Goal: Task Accomplishment & Management: Manage account settings

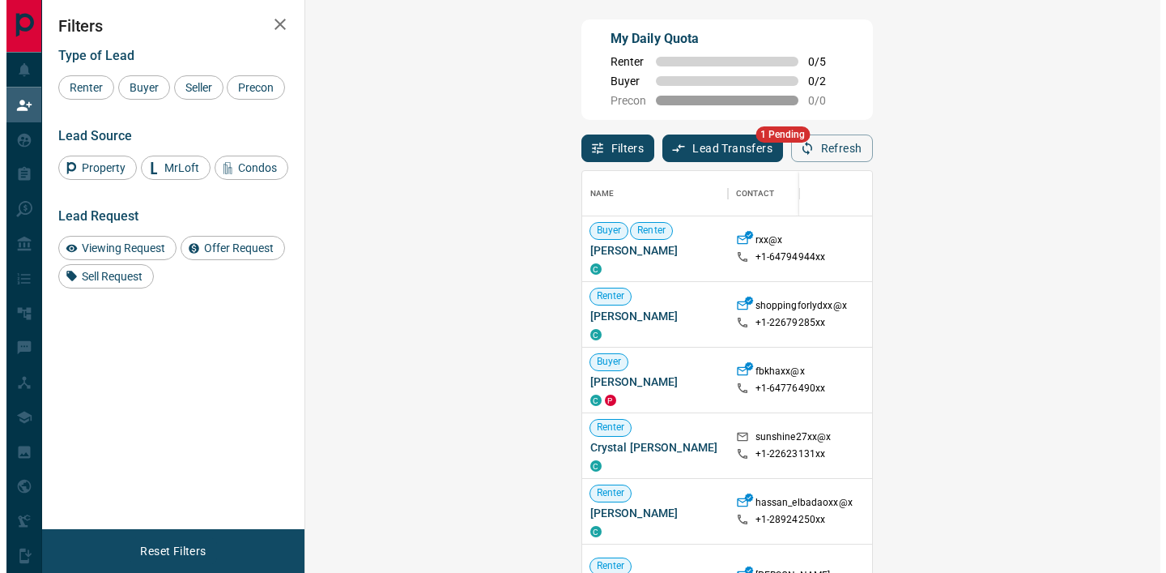
scroll to position [420, 808]
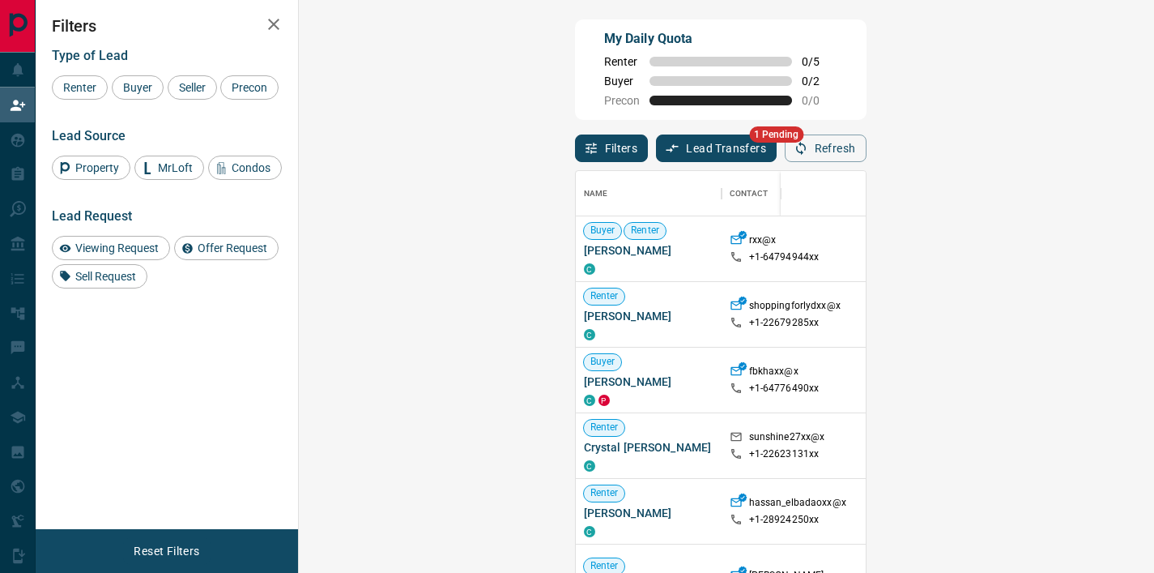
click at [656, 154] on button "Lead Transfers" at bounding box center [716, 148] width 121 height 28
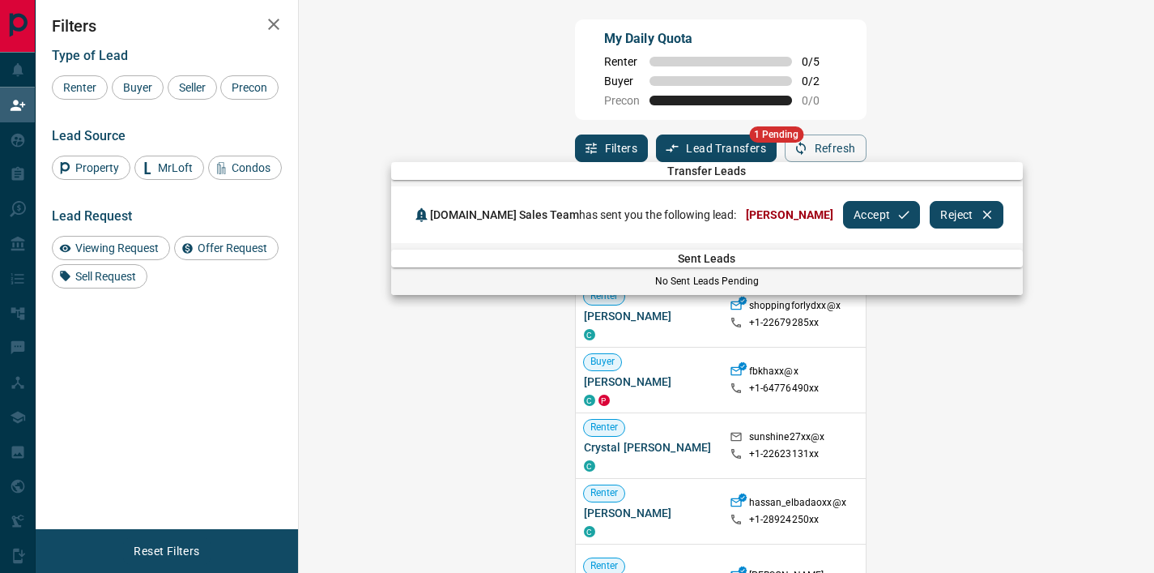
click at [843, 214] on button "Accept" at bounding box center [881, 215] width 77 height 28
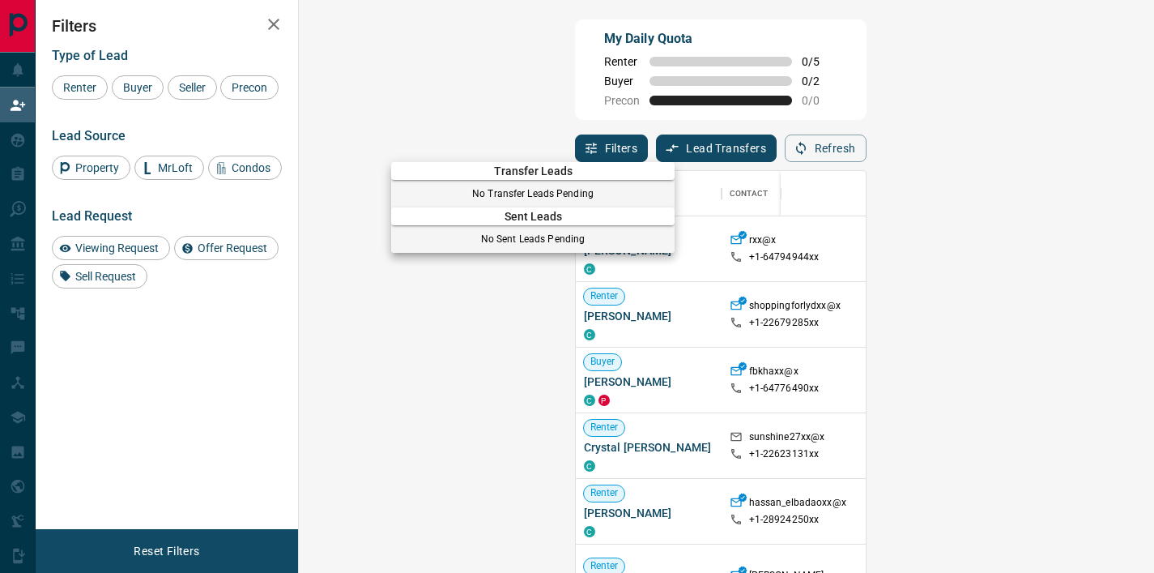
click at [621, 121] on div at bounding box center [577, 286] width 1154 height 573
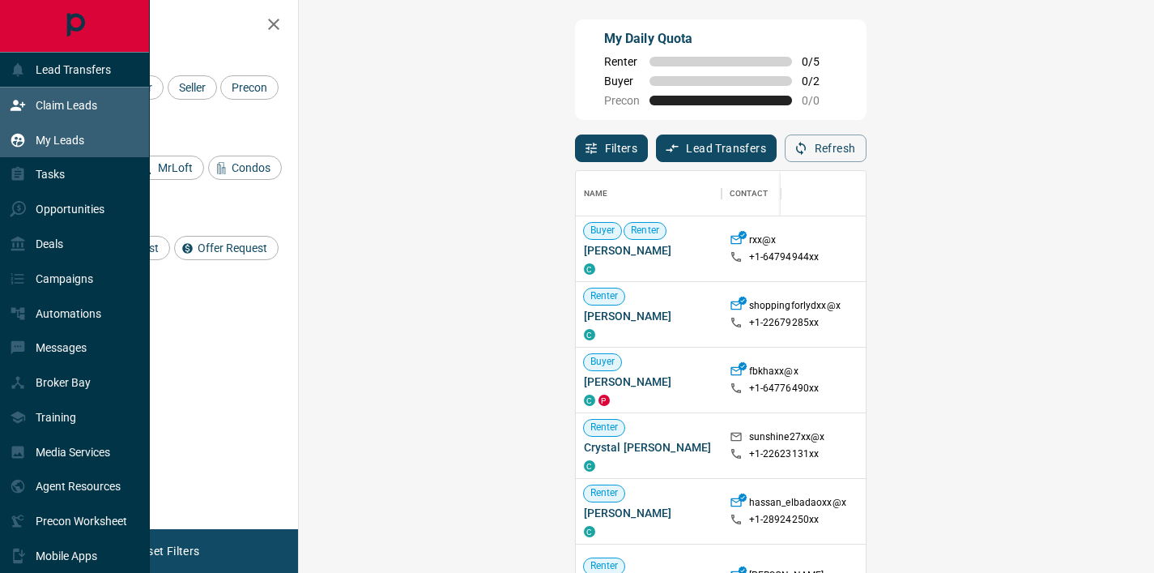
click at [19, 134] on icon at bounding box center [18, 140] width 14 height 14
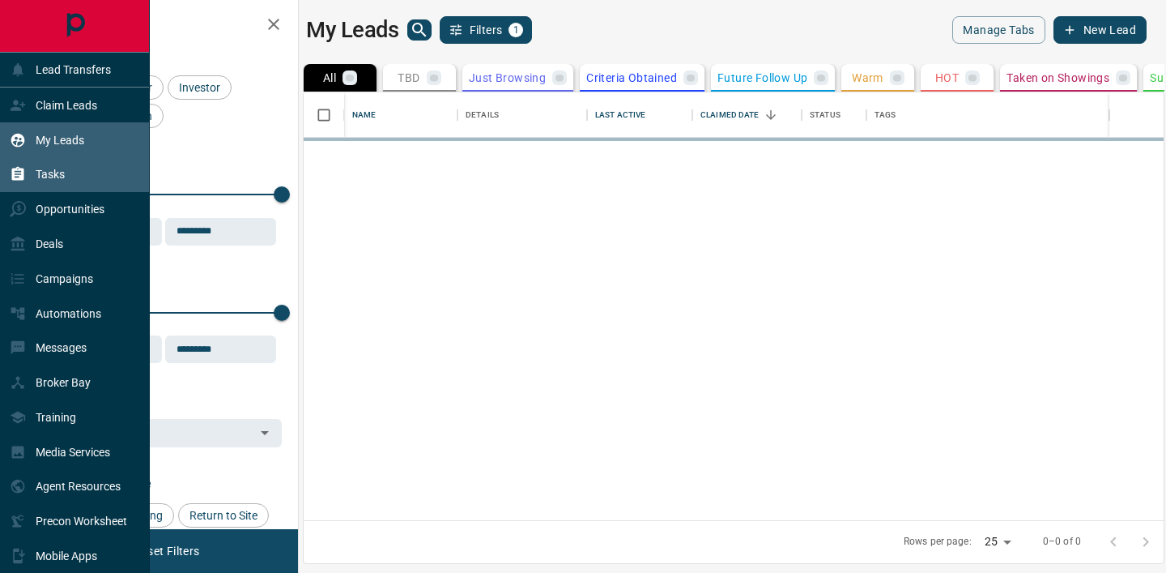
scroll to position [415, 848]
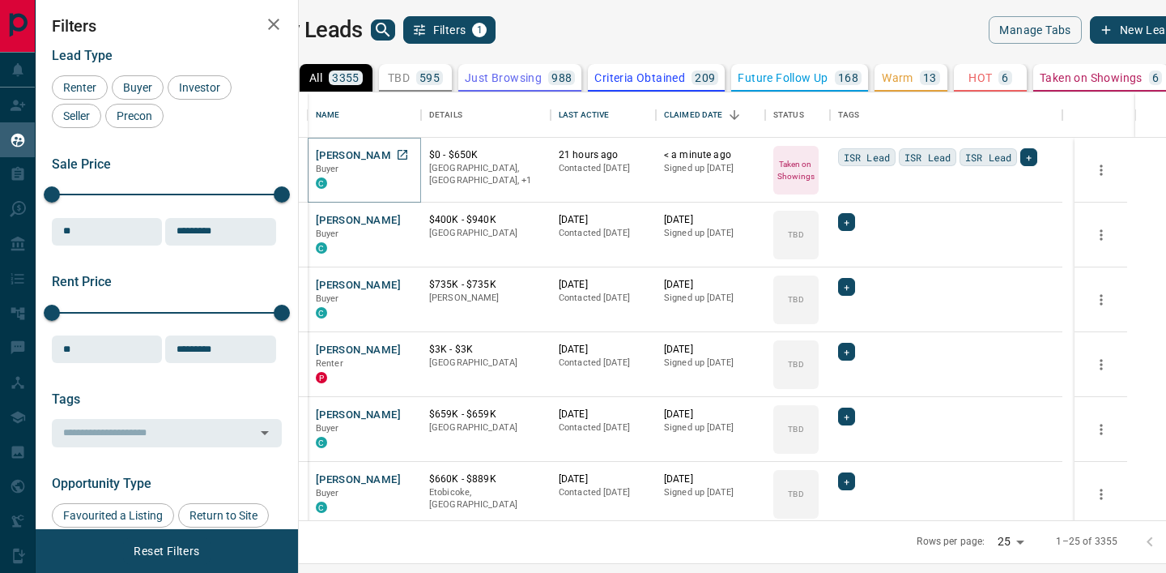
click at [401, 152] on button "[PERSON_NAME]" at bounding box center [358, 155] width 85 height 15
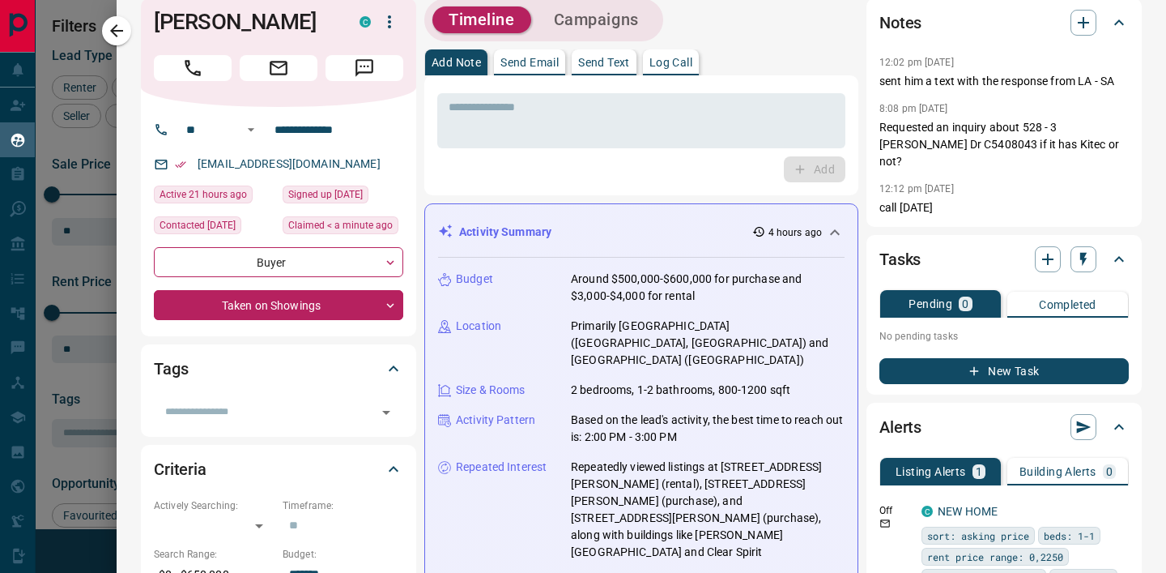
scroll to position [0, 0]
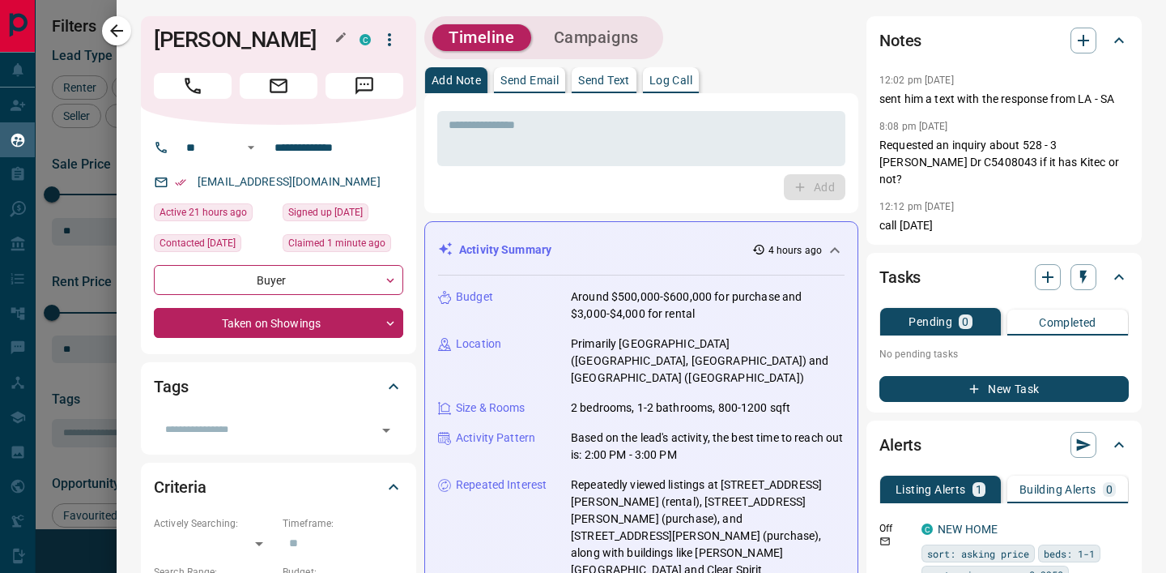
click at [260, 33] on h1 "[PERSON_NAME]" at bounding box center [244, 40] width 181 height 26
click at [85, 256] on div at bounding box center [583, 286] width 1166 height 573
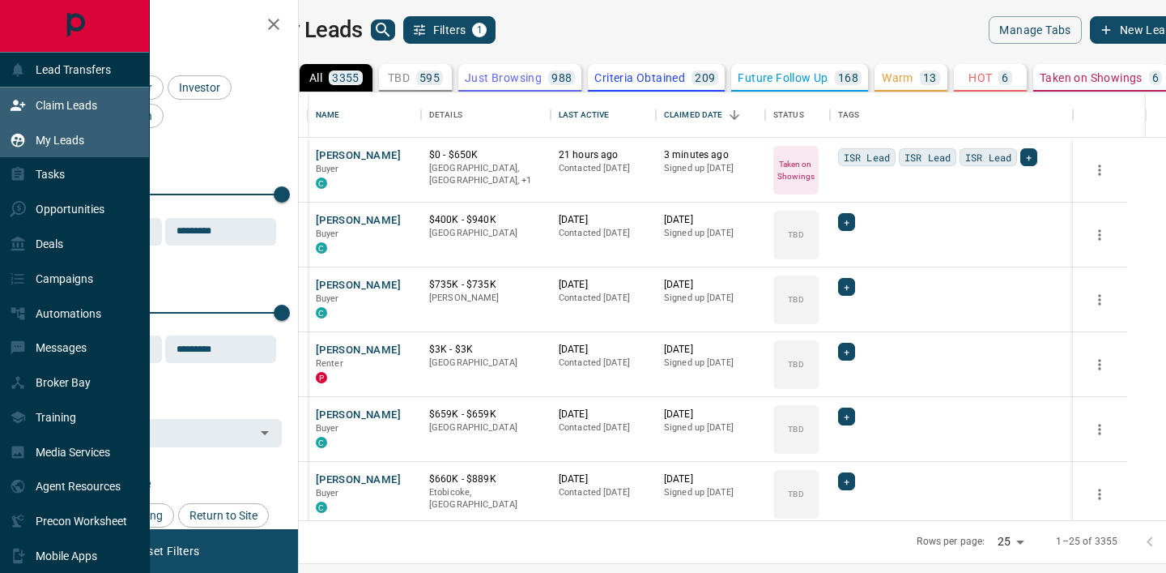
click at [27, 101] on div "Claim Leads" at bounding box center [53, 105] width 87 height 27
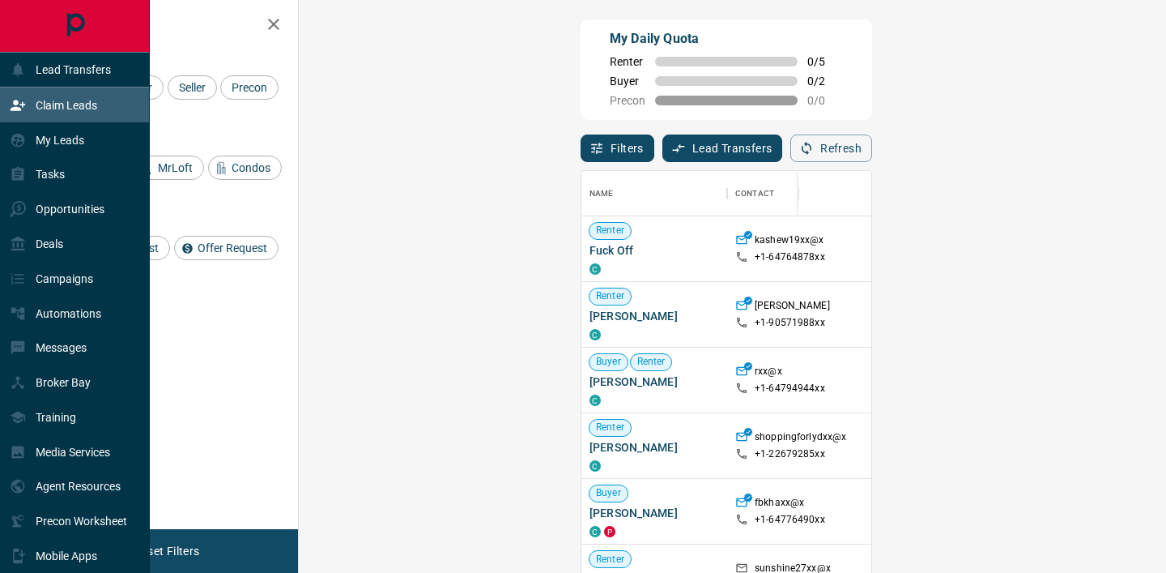
scroll to position [432, 833]
